Goal: Information Seeking & Learning: Find specific page/section

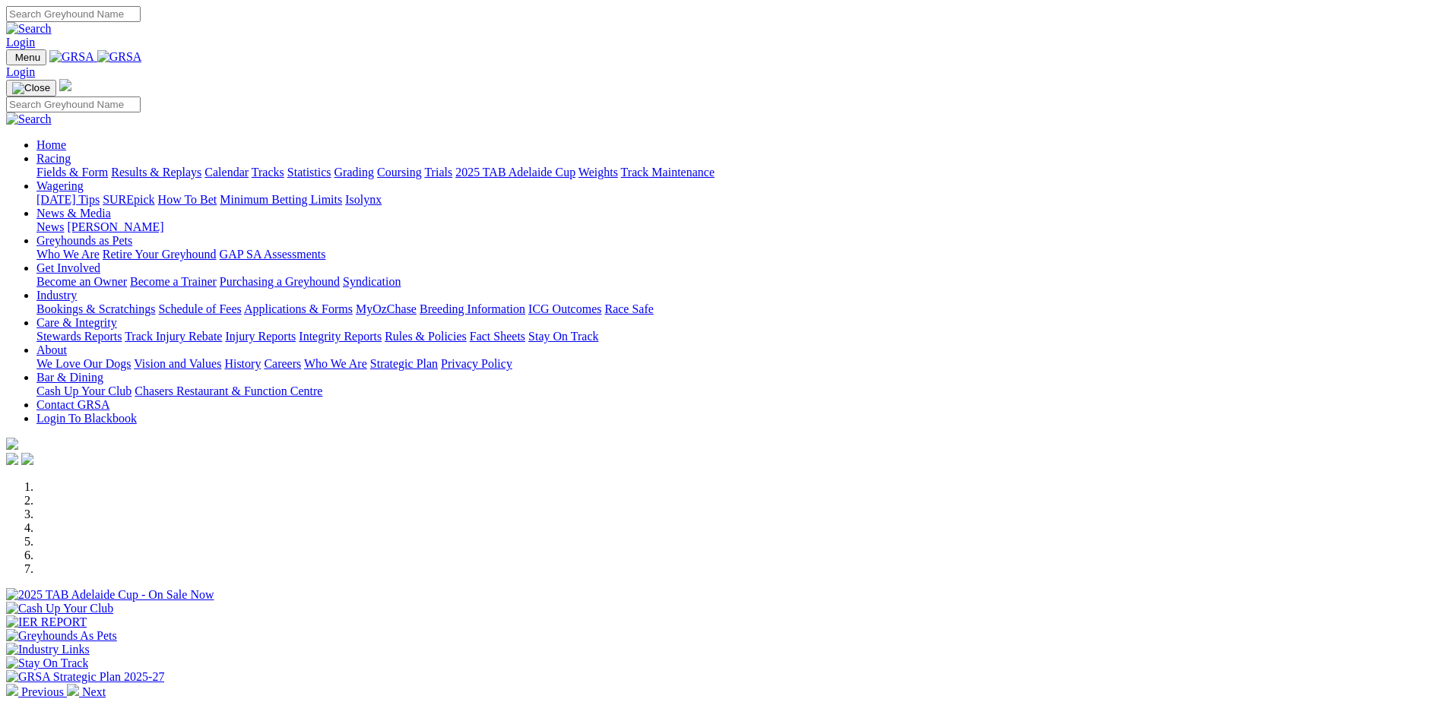
click at [142, 59] on img at bounding box center [119, 57] width 45 height 14
click at [122, 330] on link "Stewards Reports" at bounding box center [78, 336] width 85 height 13
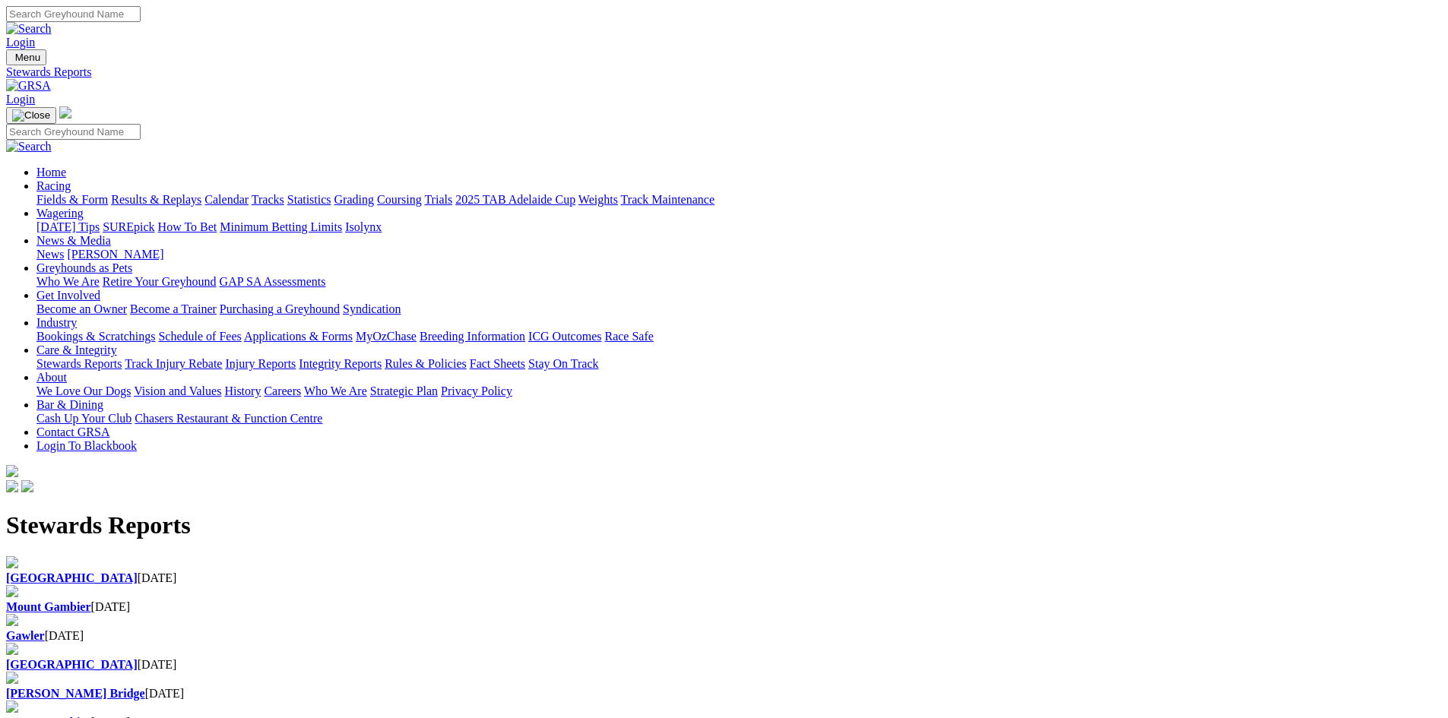
click at [333, 572] on div "Angle Park 29 Sep 2025" at bounding box center [724, 579] width 1436 height 14
